Goal: Navigation & Orientation: Find specific page/section

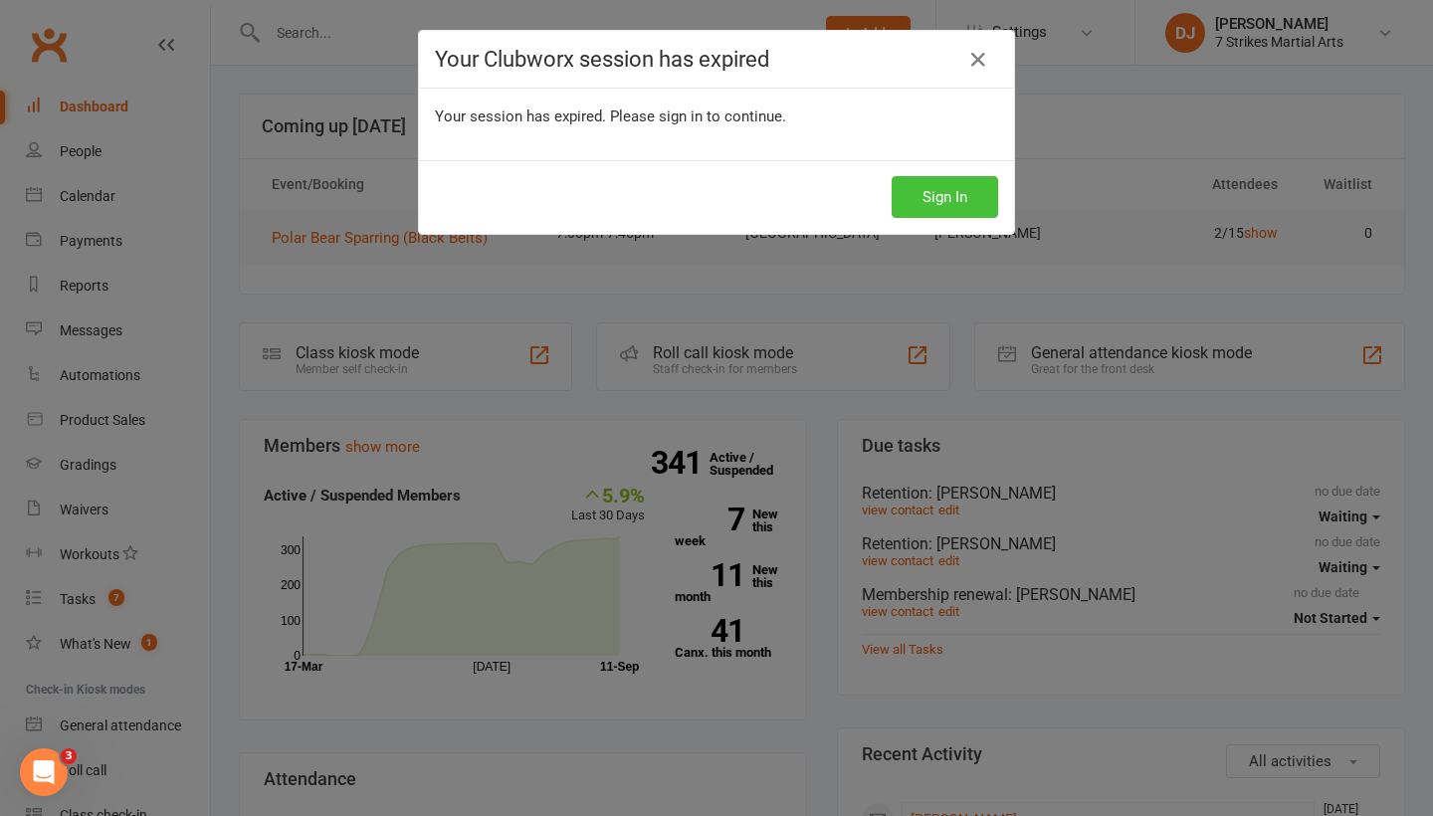
click at [950, 201] on button "Sign In" at bounding box center [945, 197] width 106 height 42
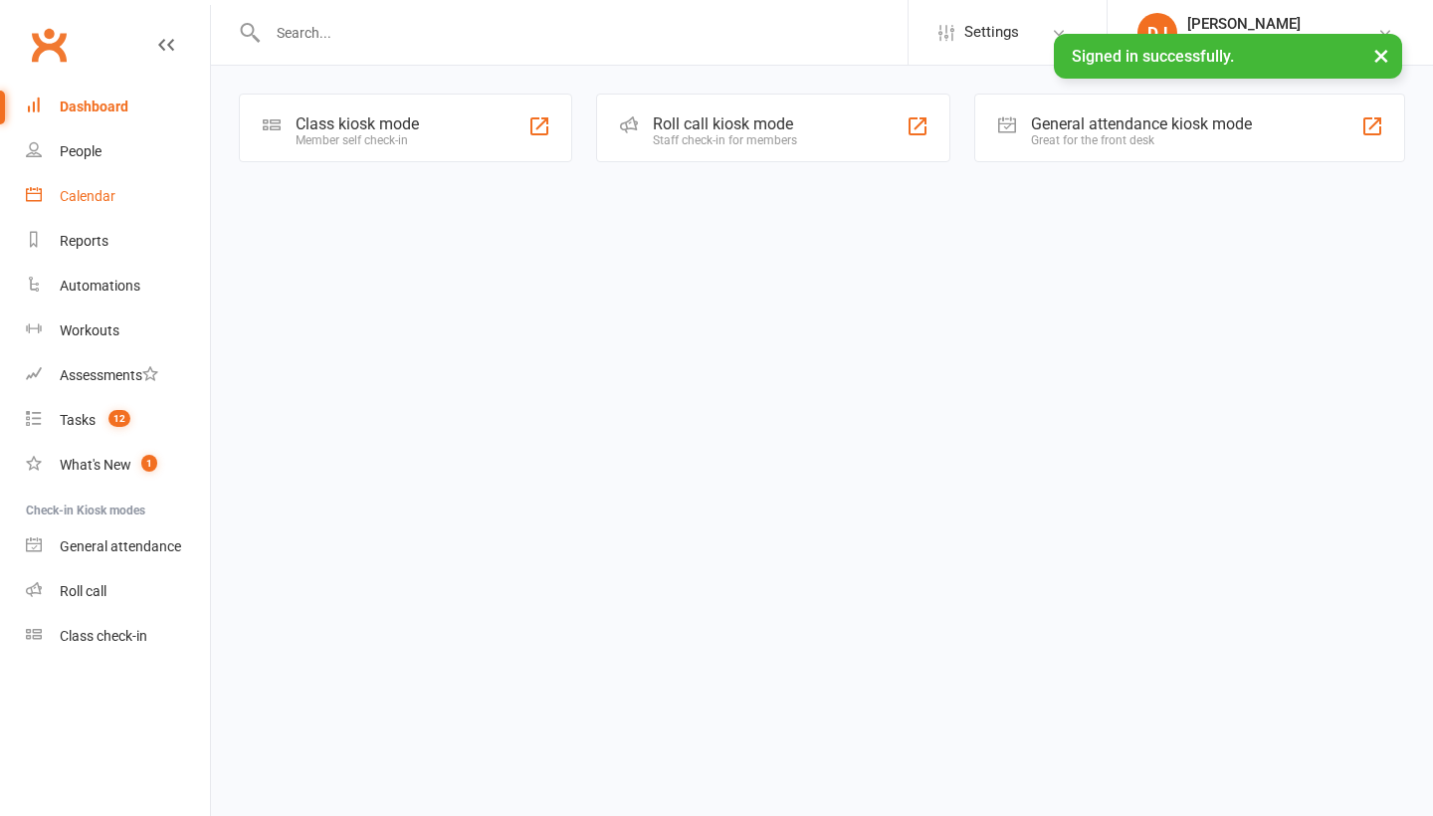
click at [105, 195] on div "Calendar" at bounding box center [88, 196] width 56 height 16
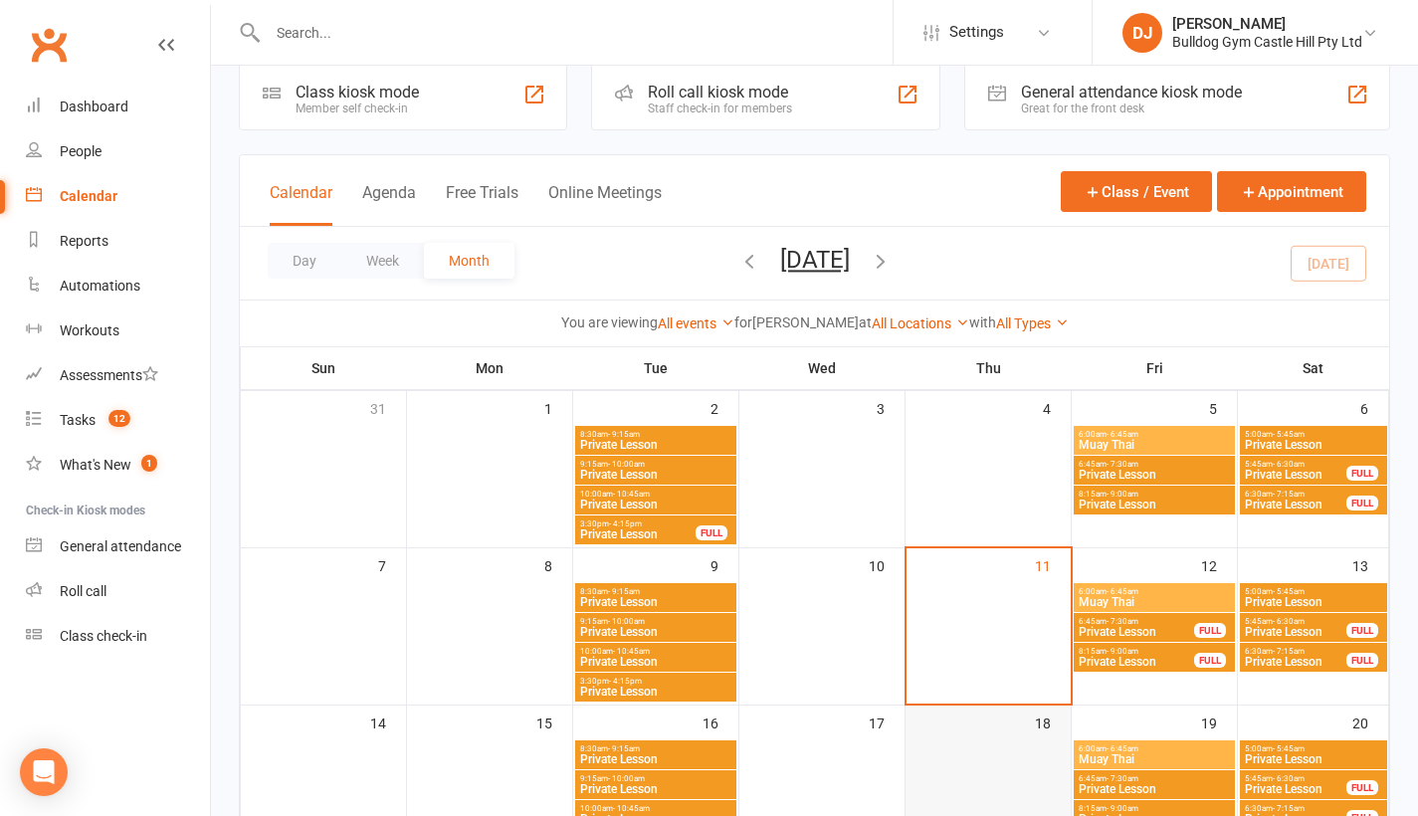
scroll to position [103, 0]
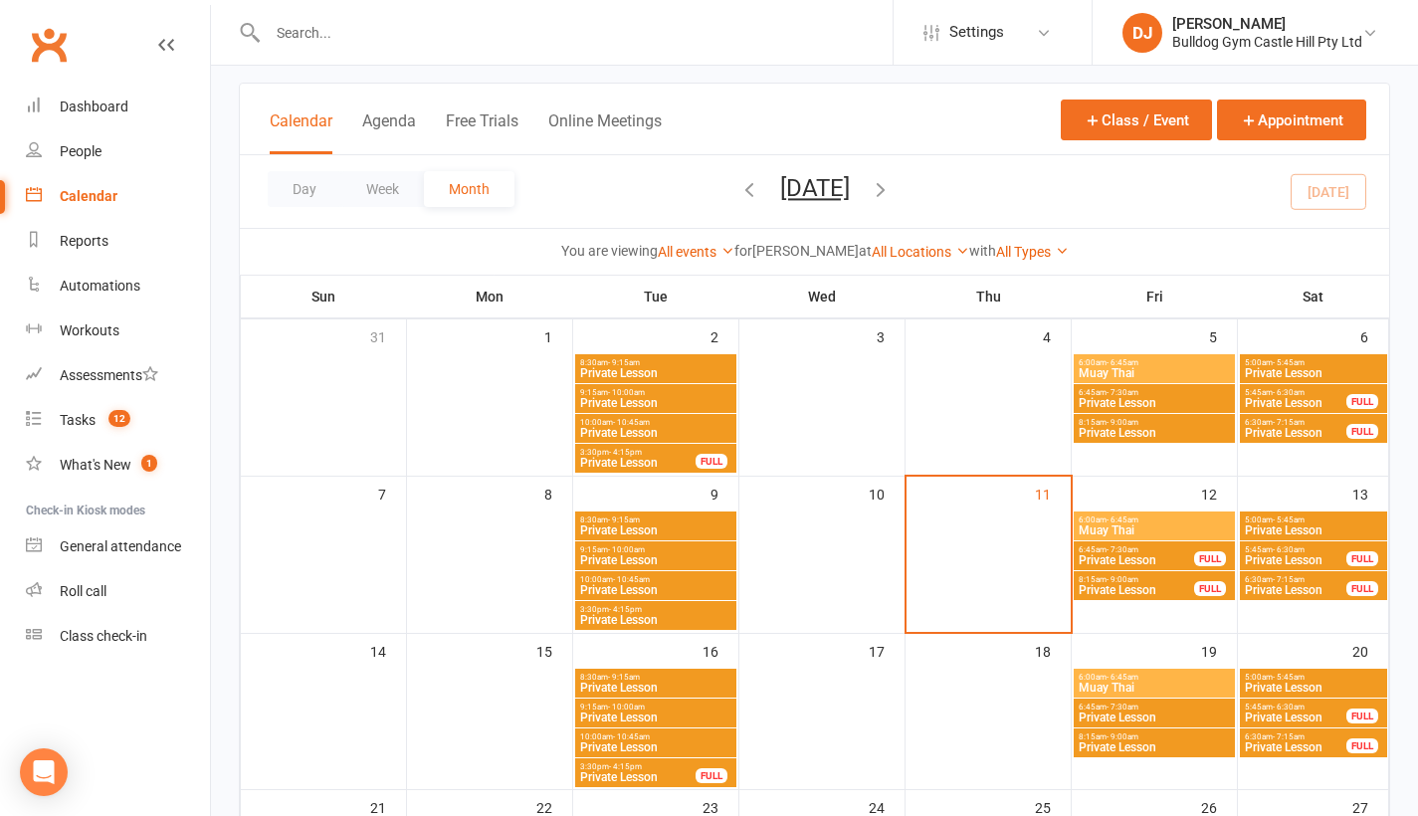
click at [1145, 524] on span "Muay Thai" at bounding box center [1154, 530] width 153 height 12
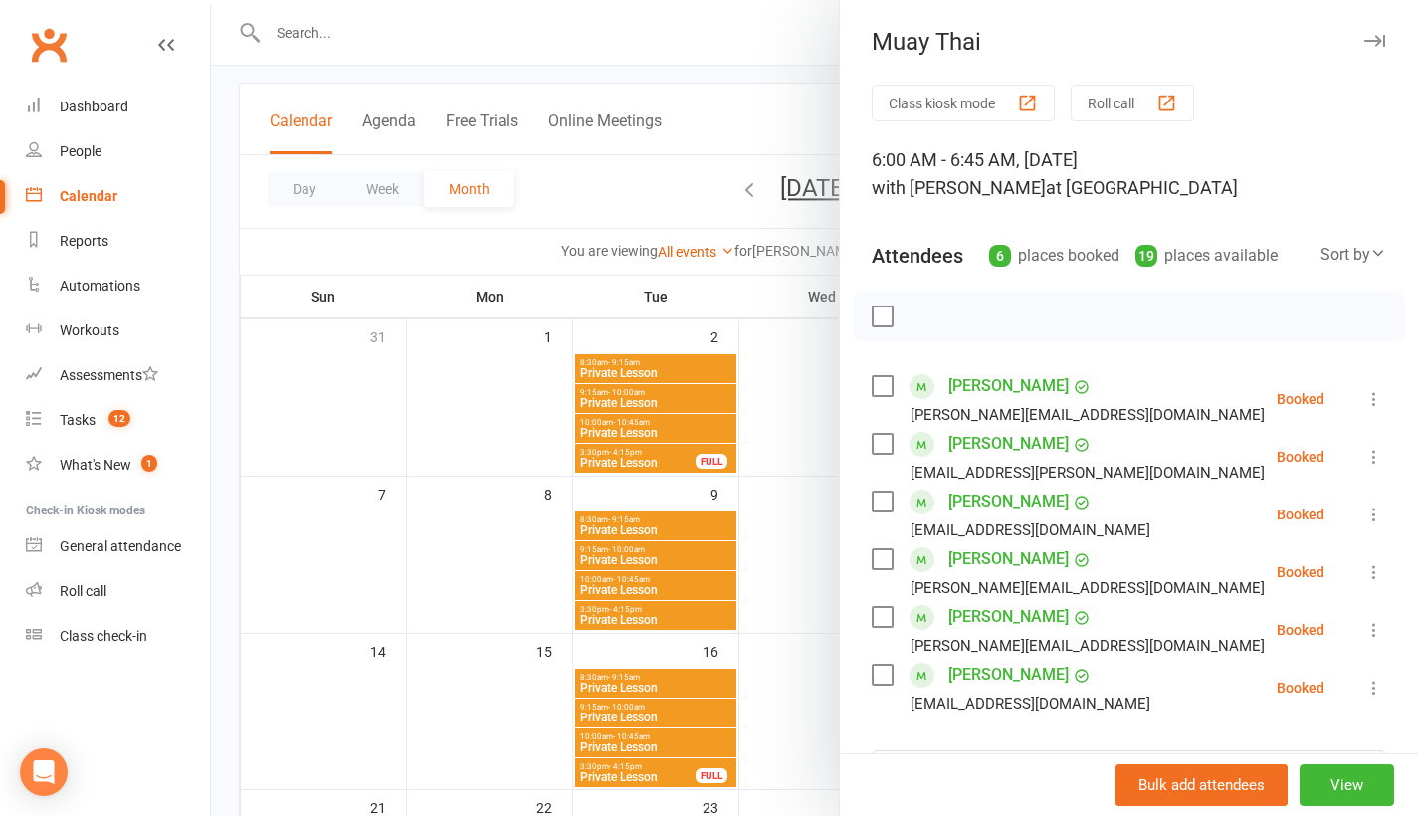
scroll to position [0, 0]
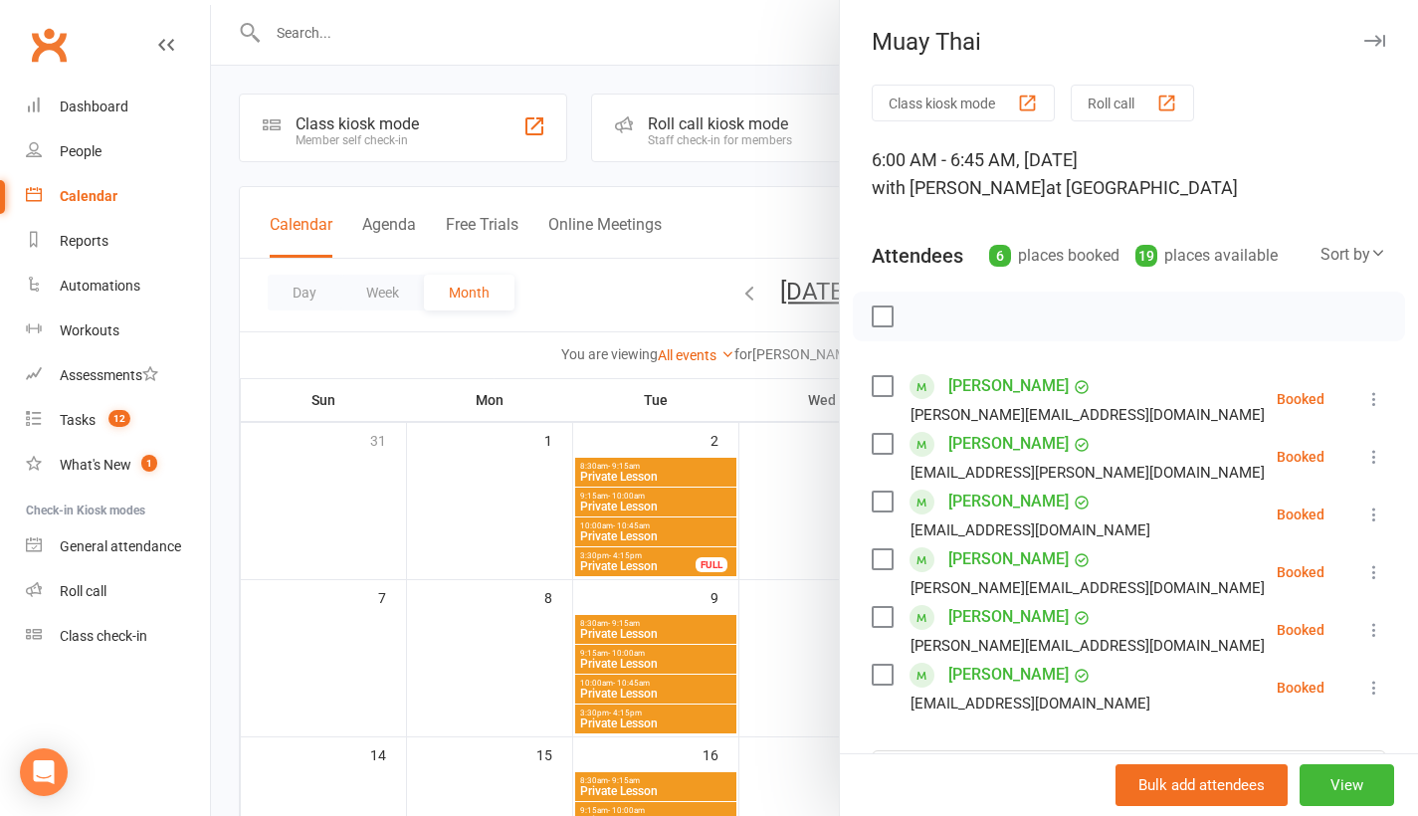
click at [1364, 36] on icon "button" at bounding box center [1374, 41] width 21 height 12
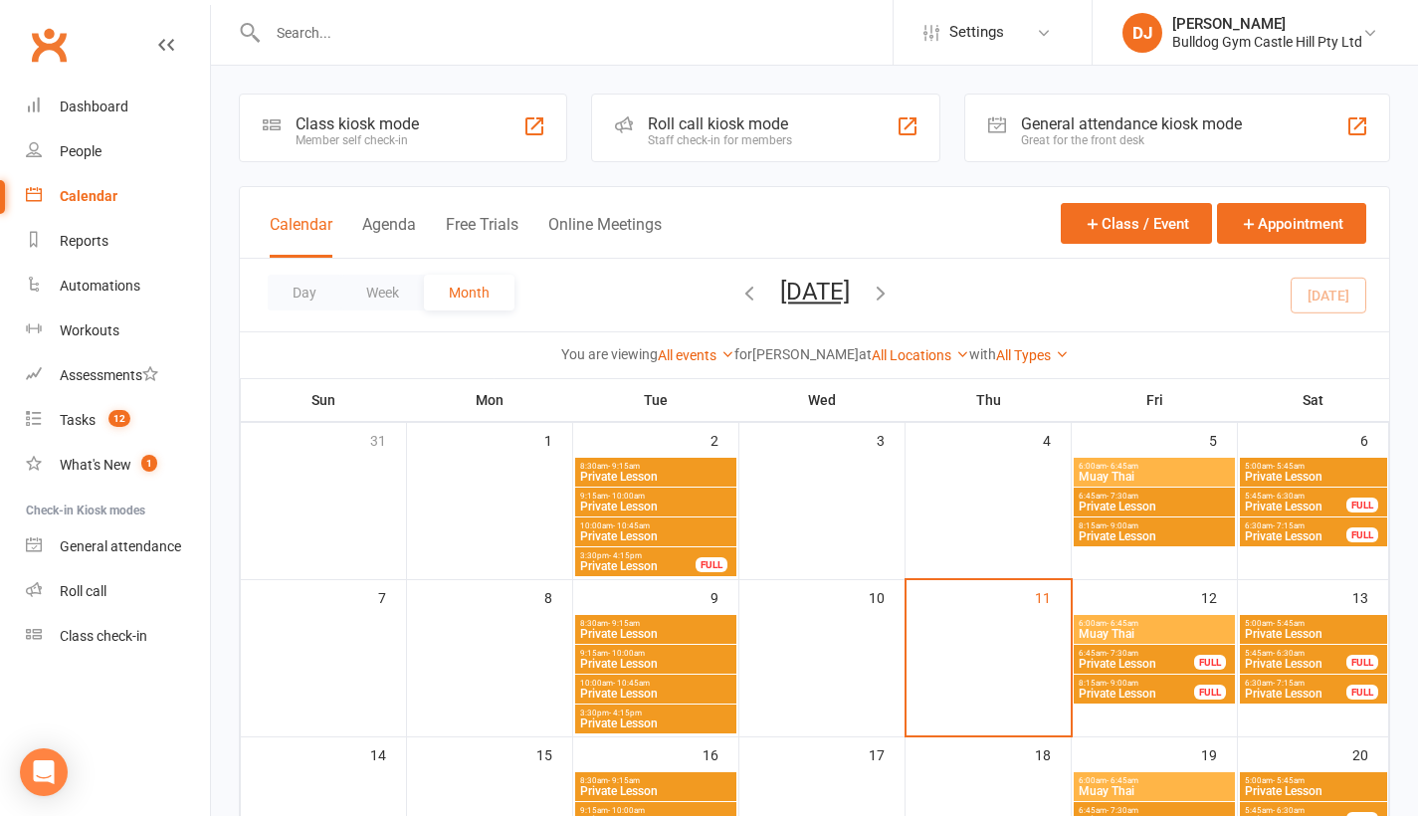
click at [1190, 669] on span "Private Lesson" at bounding box center [1136, 664] width 117 height 12
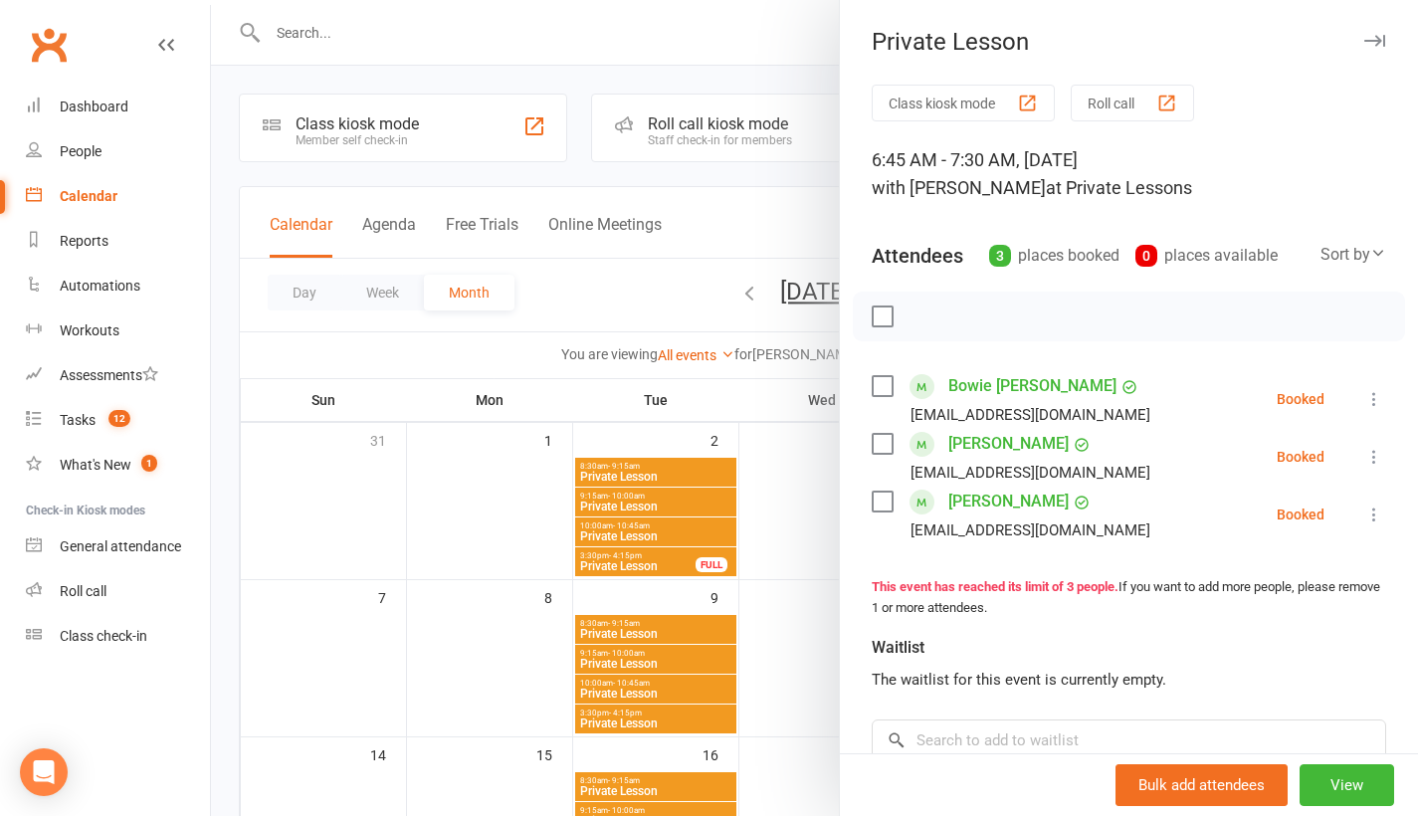
click at [1364, 36] on icon "button" at bounding box center [1374, 41] width 21 height 12
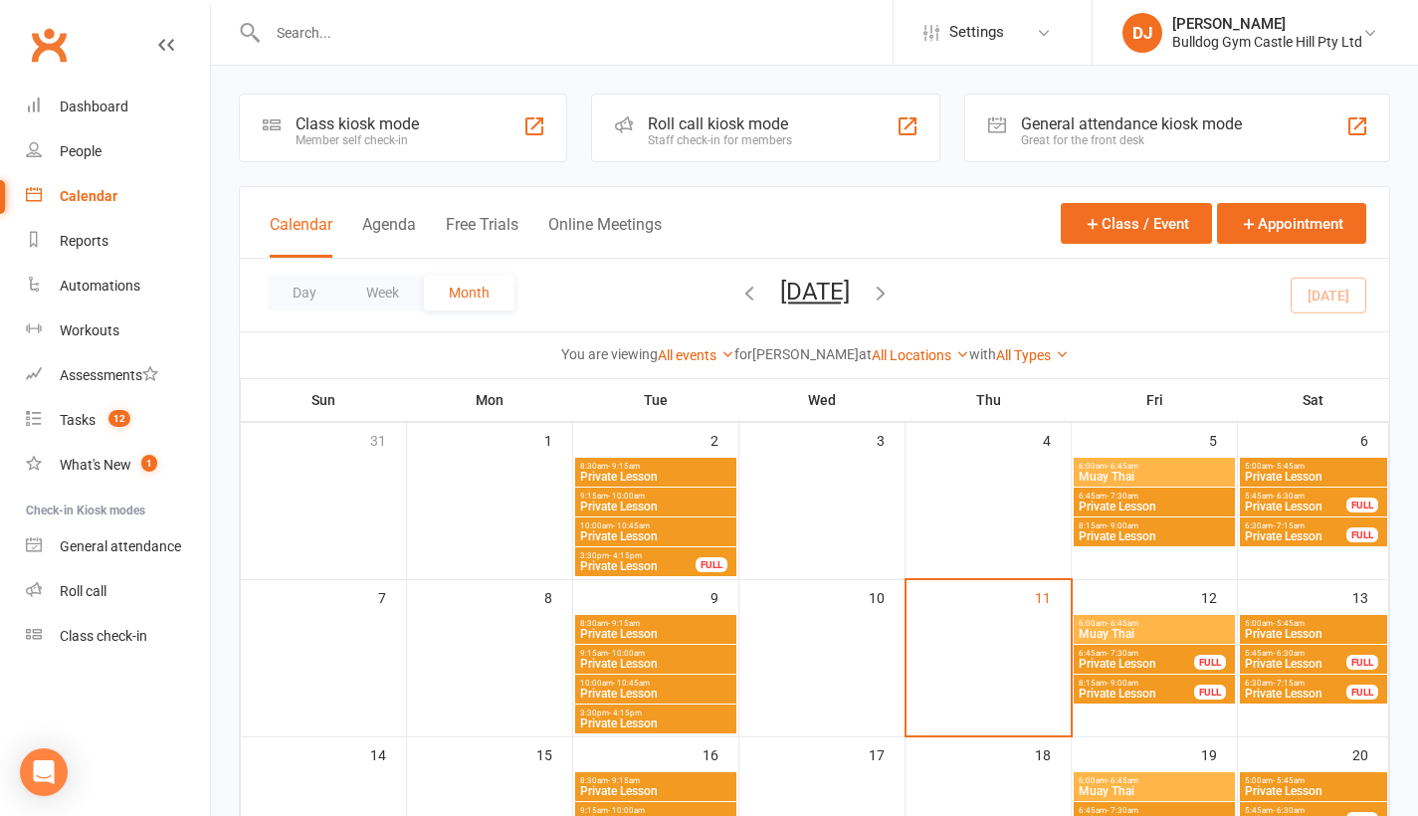
click at [1182, 698] on span "Private Lesson" at bounding box center [1136, 694] width 117 height 12
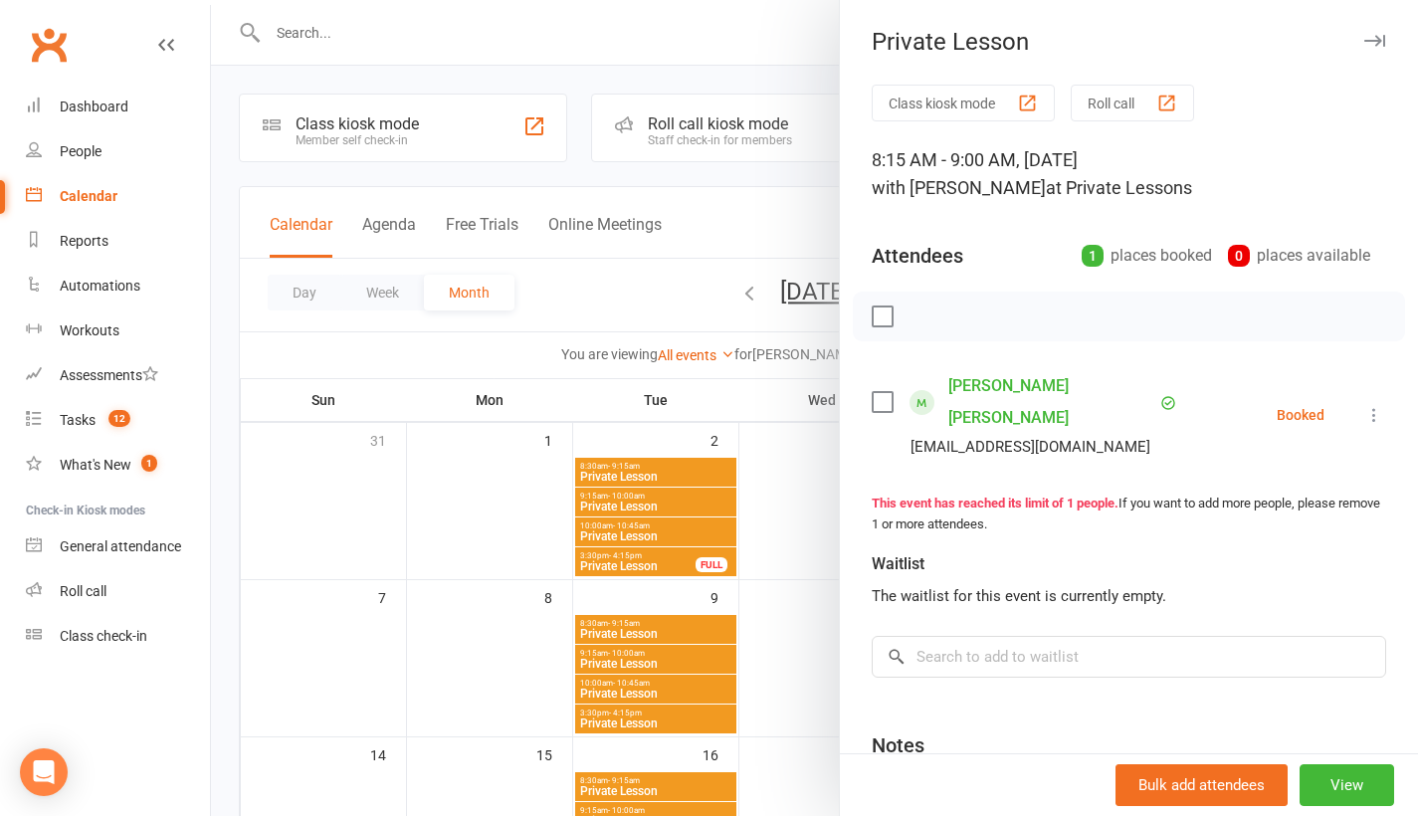
click at [1364, 38] on icon "button" at bounding box center [1374, 41] width 21 height 12
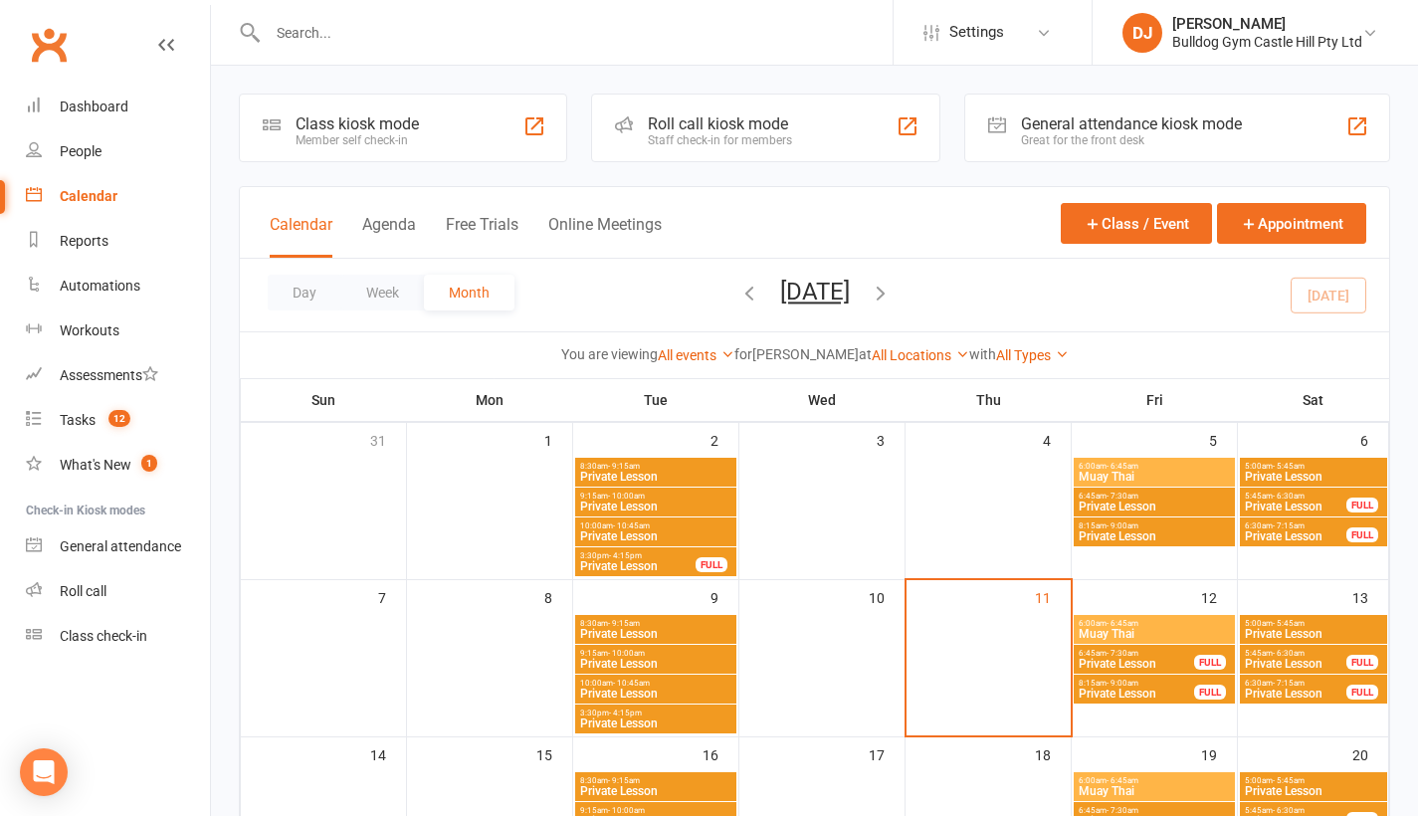
click at [1302, 61] on li "DJ Daniel Jancek Bulldog Gym Castle Hill Pty Ltd My profile Support & training …" at bounding box center [1255, 32] width 326 height 65
click at [1293, 39] on div "Bulldog Gym Castle Hill Pty Ltd" at bounding box center [1267, 42] width 190 height 18
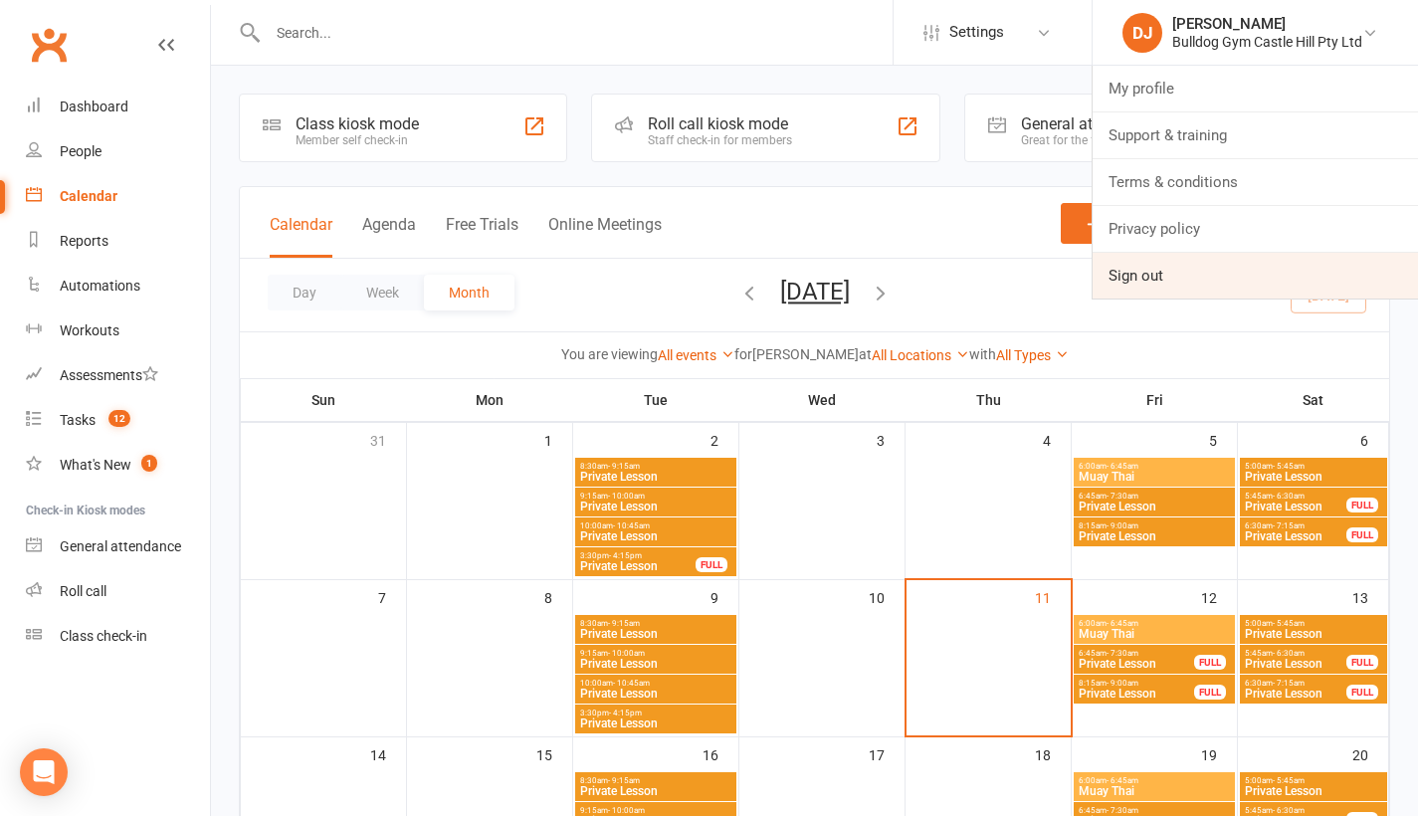
click at [1216, 278] on link "Sign out" at bounding box center [1255, 276] width 325 height 46
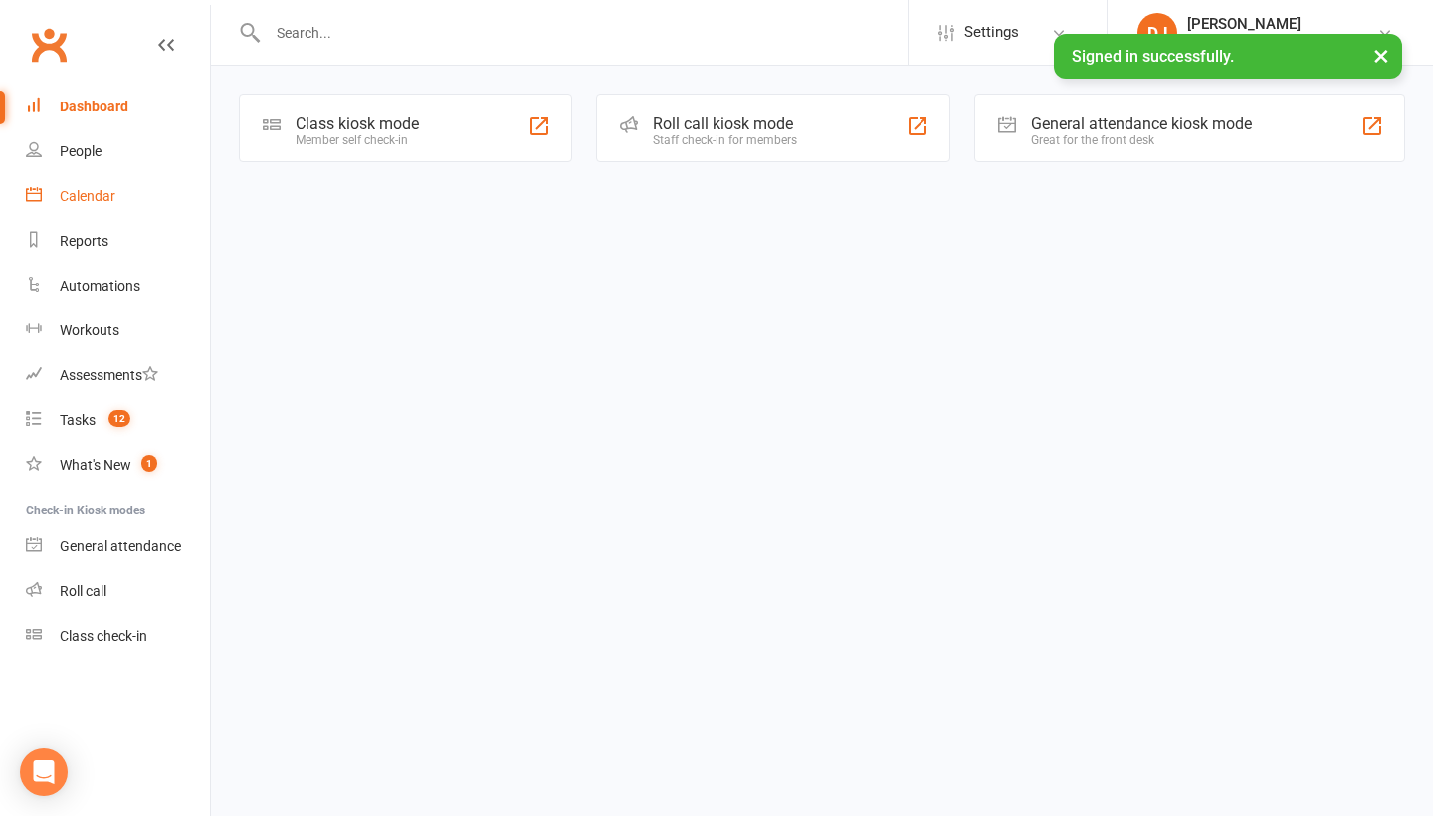
click at [132, 198] on link "Calendar" at bounding box center [118, 196] width 184 height 45
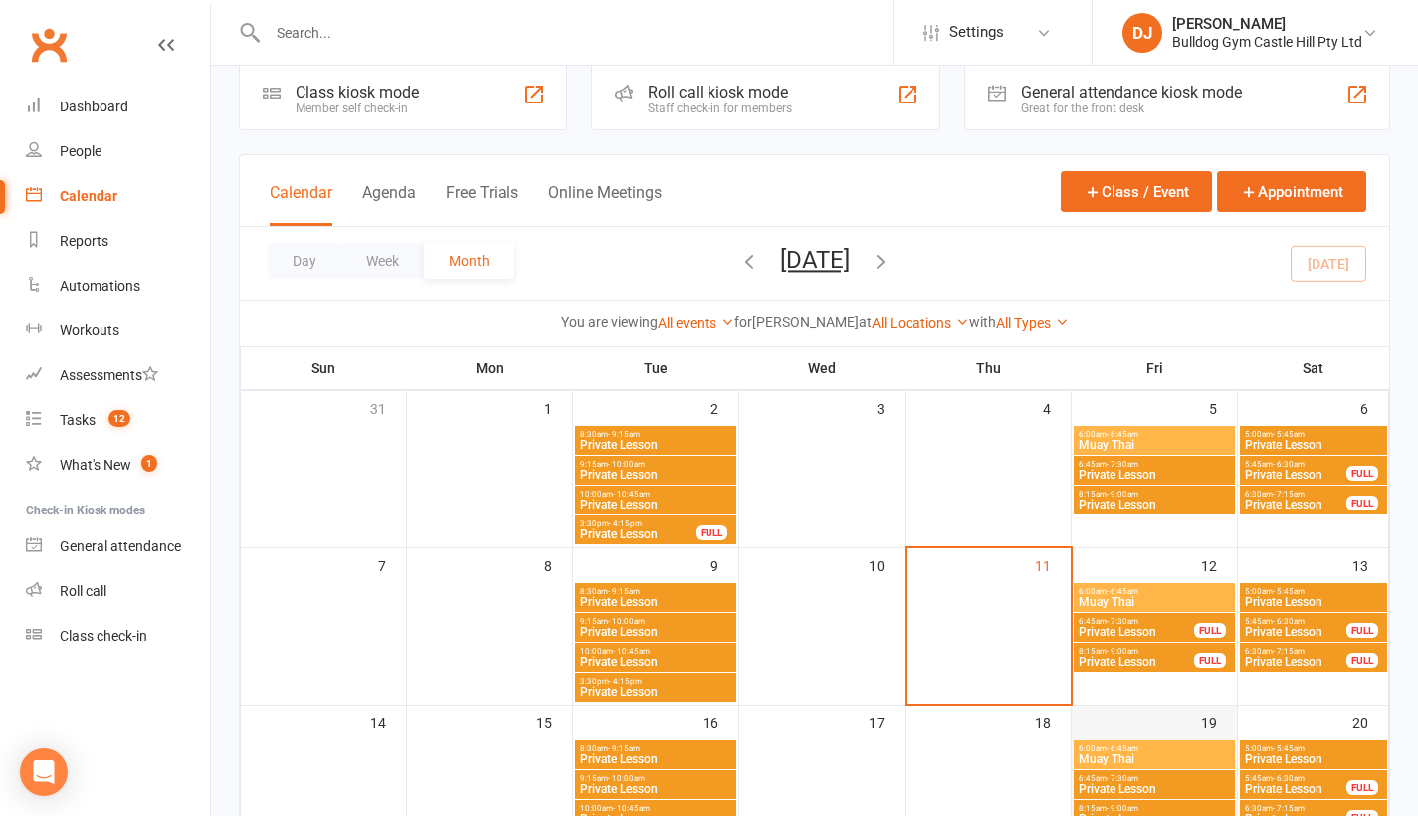
scroll to position [182, 0]
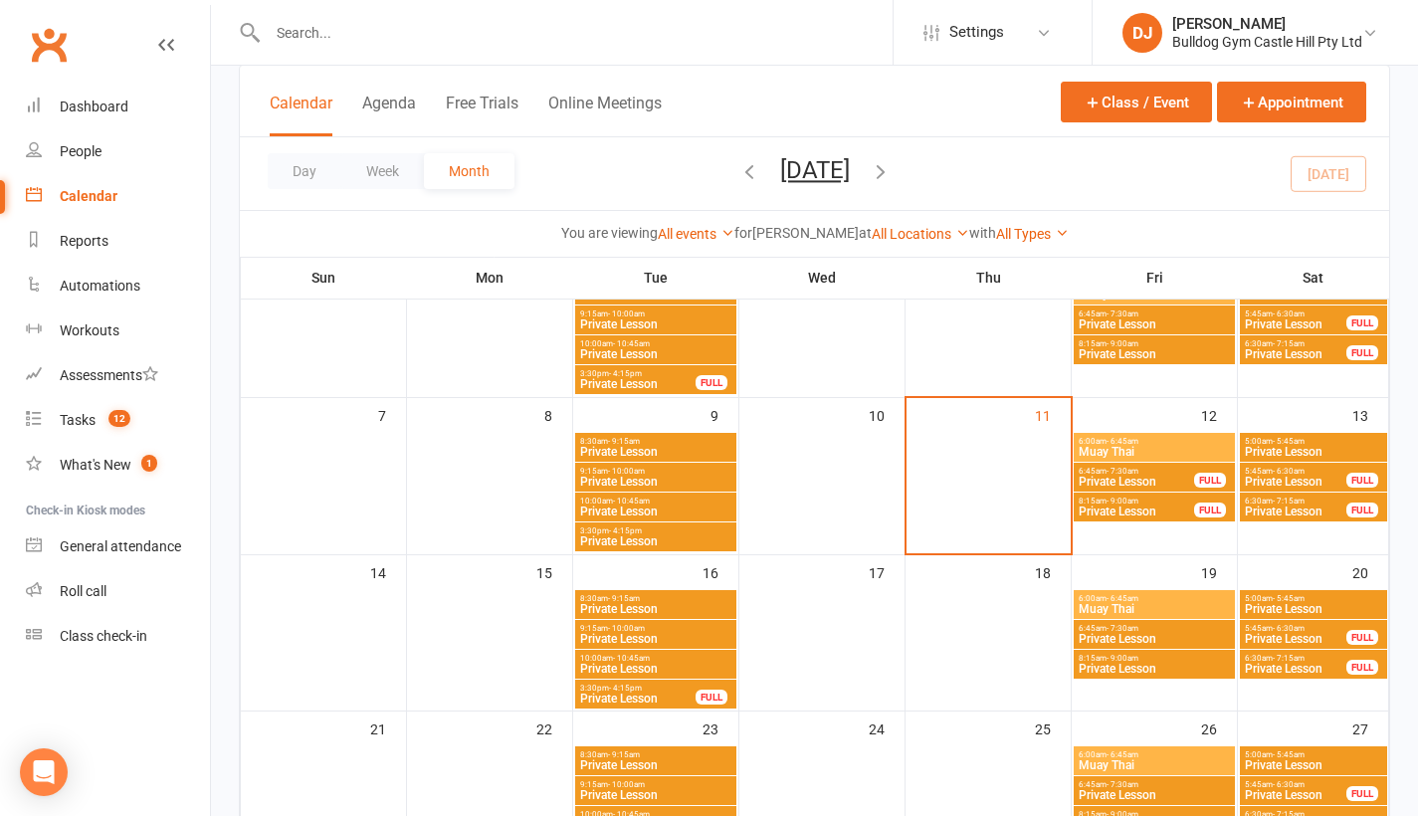
click at [1149, 511] on span "Private Lesson" at bounding box center [1136, 512] width 117 height 12
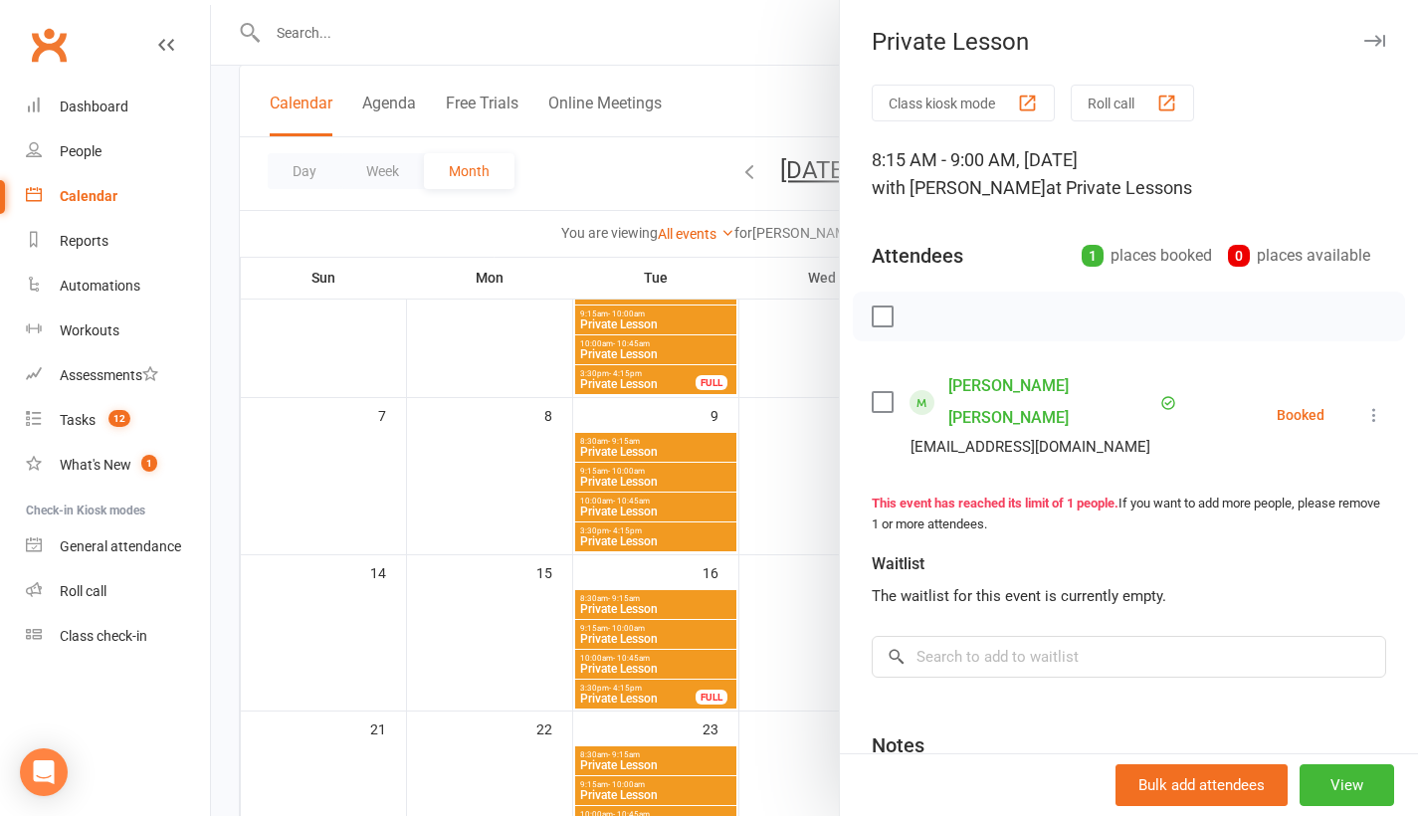
click at [1358, 34] on div "Private Lesson" at bounding box center [1129, 42] width 578 height 28
click at [1364, 42] on icon "button" at bounding box center [1374, 41] width 21 height 12
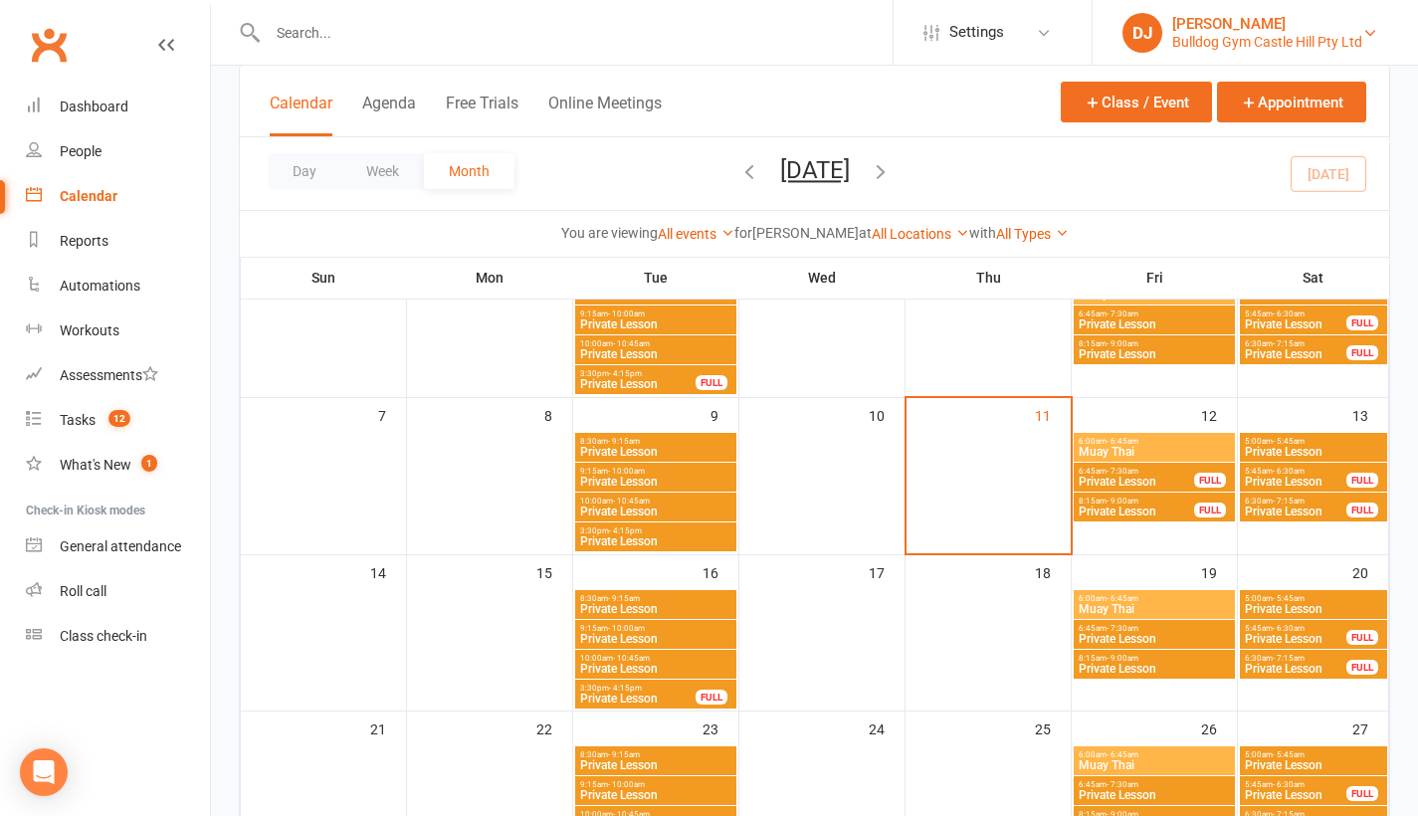
click at [1334, 33] on div "Bulldog Gym Castle Hill Pty Ltd" at bounding box center [1267, 42] width 190 height 18
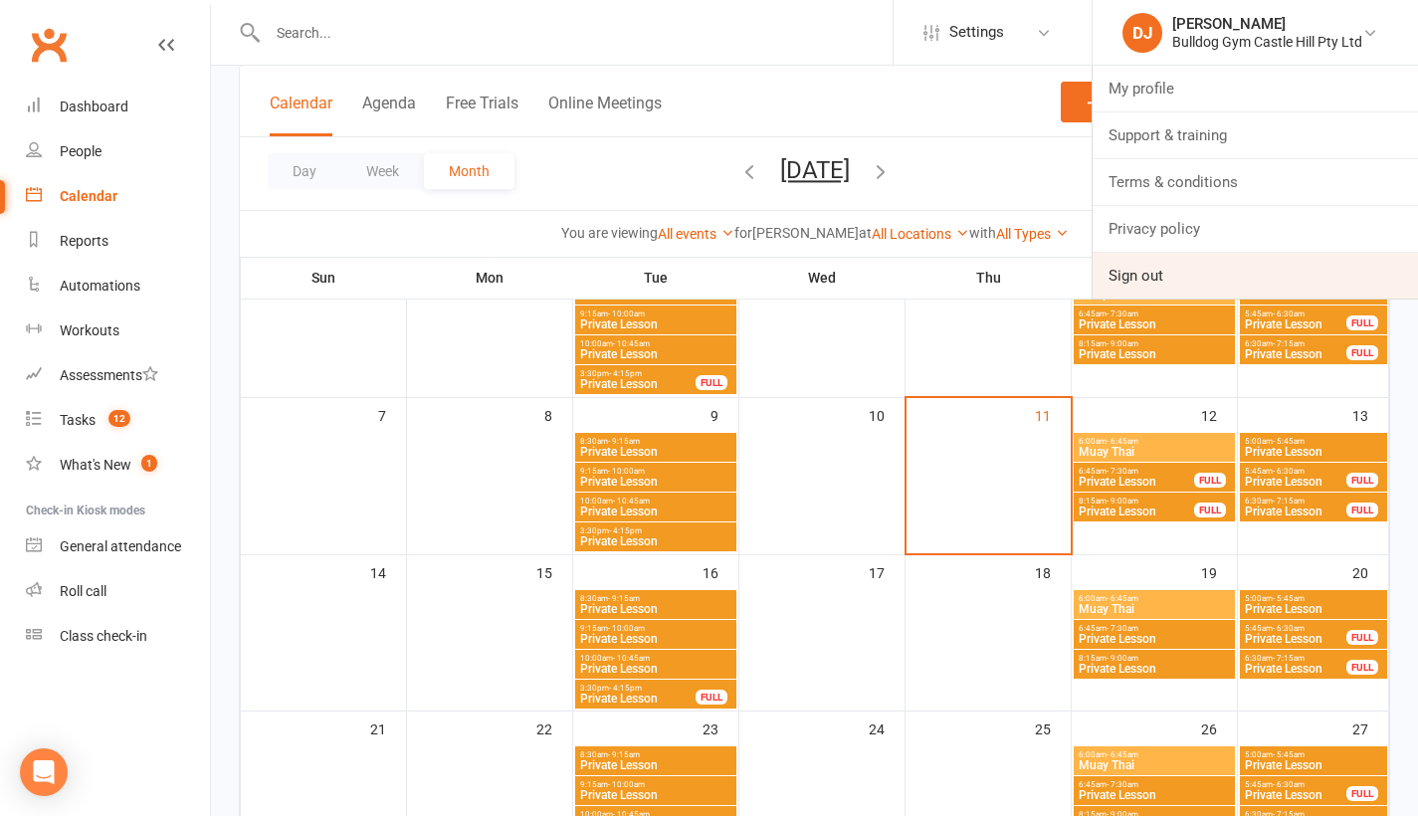
click at [1150, 286] on link "Sign out" at bounding box center [1255, 276] width 325 height 46
